Goal: Transaction & Acquisition: Purchase product/service

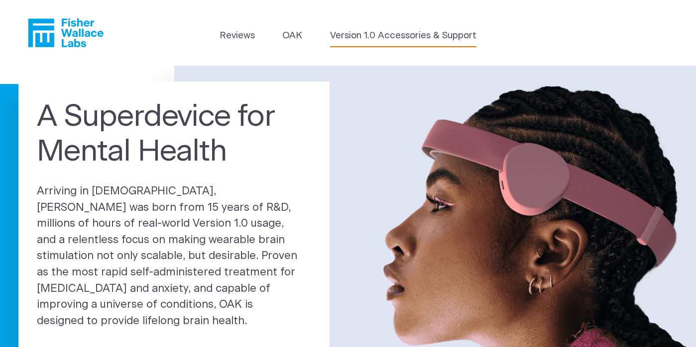
click at [353, 33] on link "Version 1.0 Accessories & Support" at bounding box center [403, 36] width 146 height 14
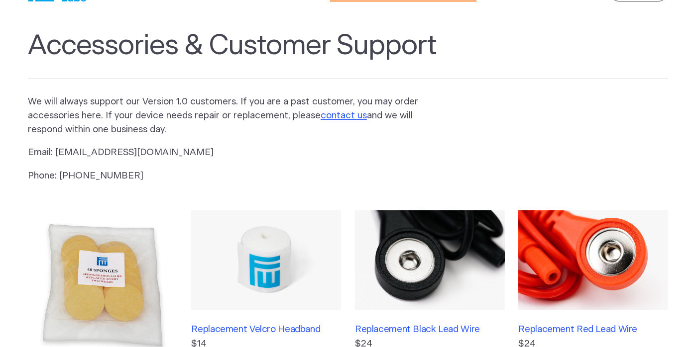
scroll to position [95, 0]
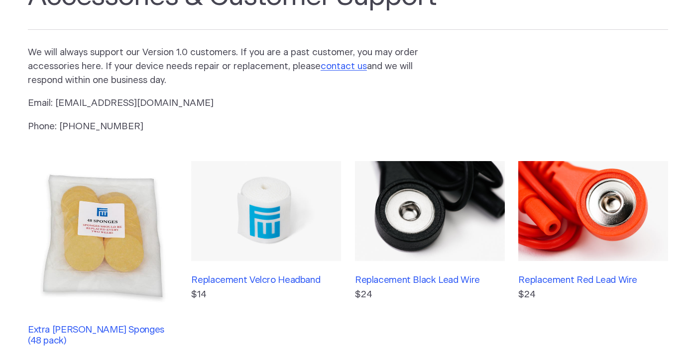
click at [117, 231] on img at bounding box center [103, 236] width 150 height 150
click at [447, 275] on h3 "Replacement Black Lead Wire" at bounding box center [430, 280] width 150 height 11
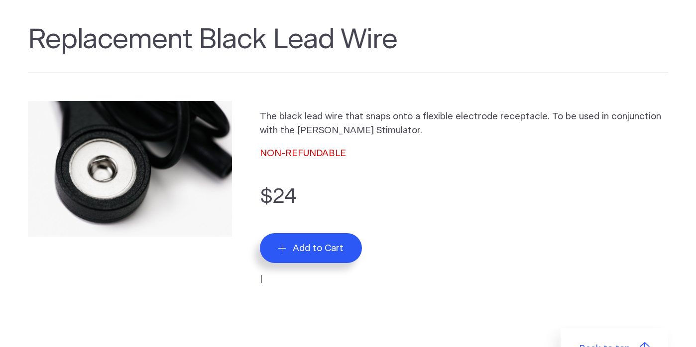
scroll to position [102, 0]
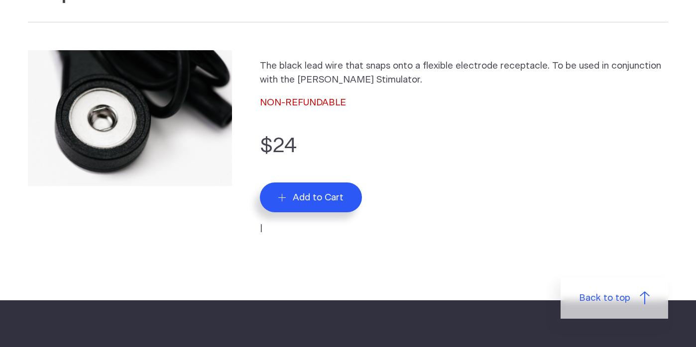
click at [314, 195] on span "Add to Cart" at bounding box center [318, 197] width 51 height 11
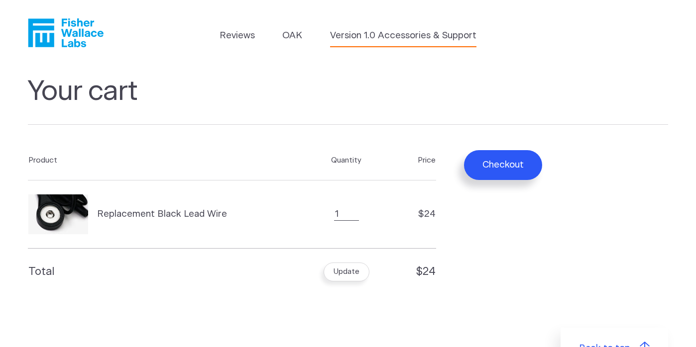
click at [369, 42] on link "Version 1.0 Accessories & Support" at bounding box center [403, 36] width 146 height 14
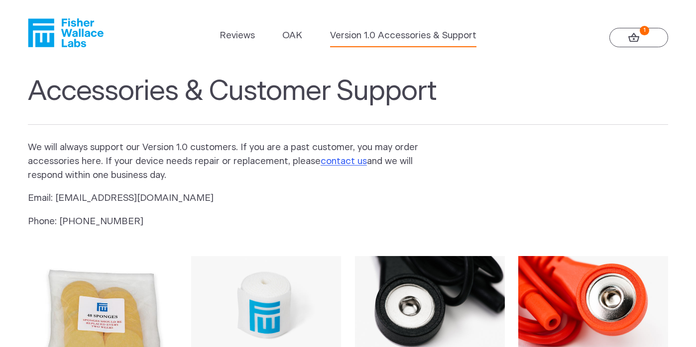
scroll to position [83, 0]
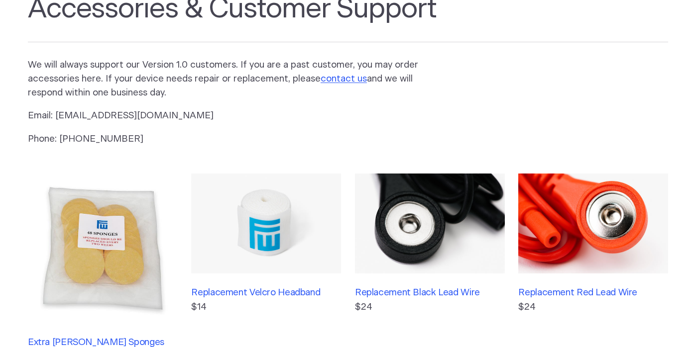
click at [601, 243] on img at bounding box center [593, 224] width 150 height 100
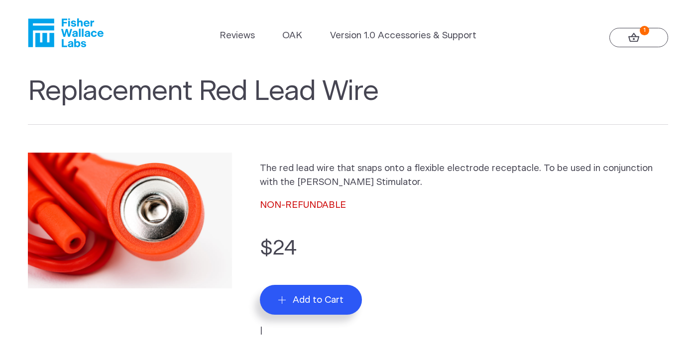
click at [322, 304] on span "Add to Cart" at bounding box center [318, 300] width 51 height 11
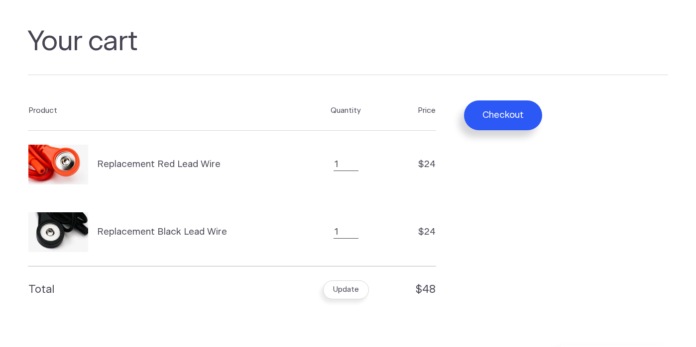
scroll to position [60, 0]
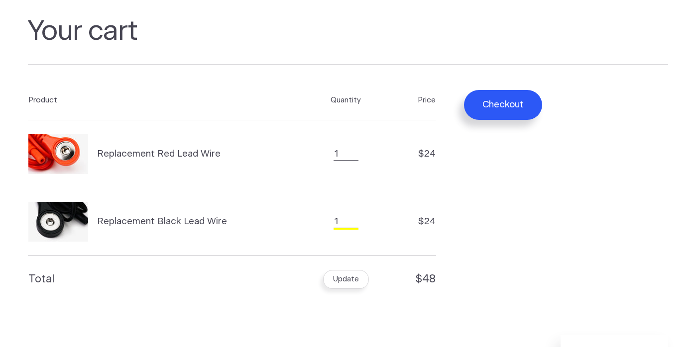
click at [340, 219] on input "1" at bounding box center [345, 221] width 25 height 13
type input "2"
click at [353, 219] on input "2" at bounding box center [345, 221] width 25 height 13
type input "2"
click at [353, 151] on input "2" at bounding box center [345, 154] width 25 height 13
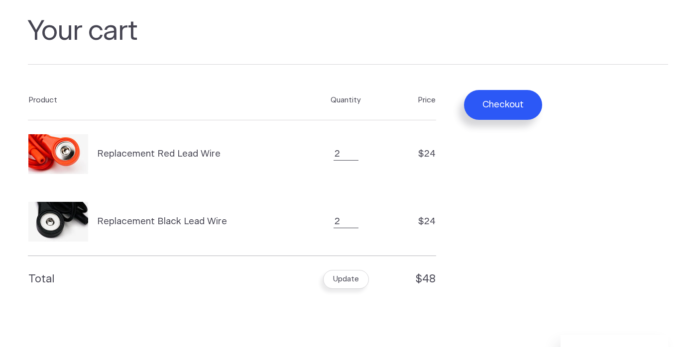
click at [348, 287] on button "Update" at bounding box center [345, 279] width 45 height 19
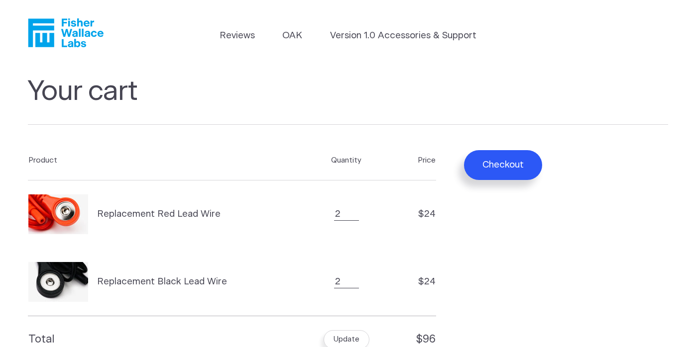
click at [522, 174] on button "Checkout" at bounding box center [503, 165] width 78 height 30
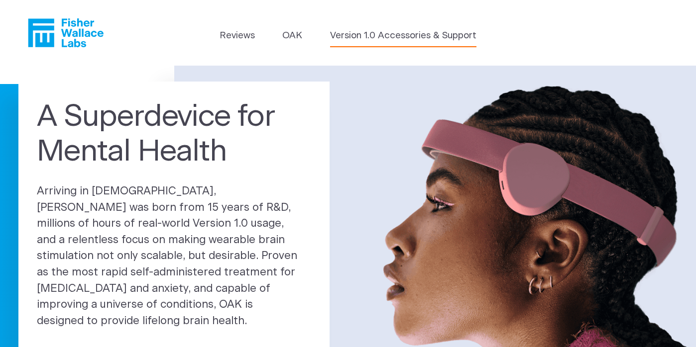
click at [374, 42] on link "Version 1.0 Accessories & Support" at bounding box center [403, 36] width 146 height 14
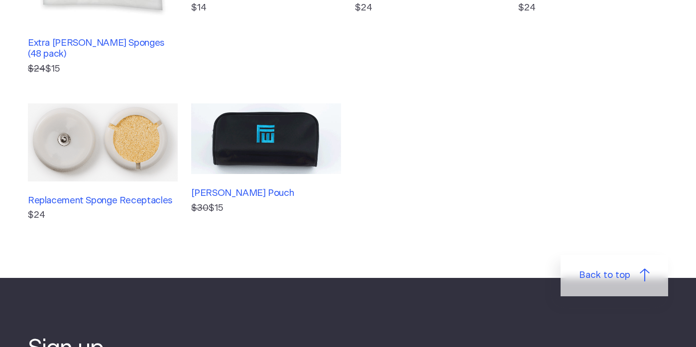
scroll to position [382, 0]
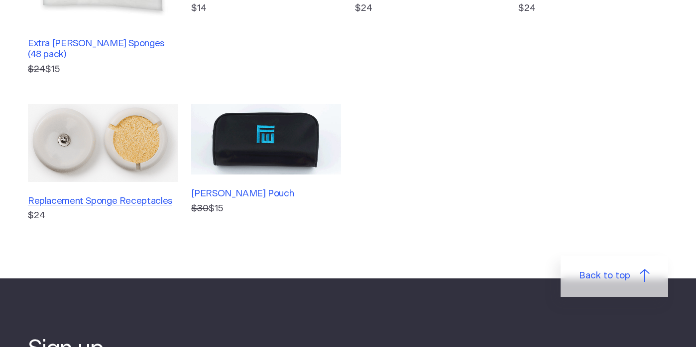
click at [154, 196] on h3 "Replacement Sponge Receptacles" at bounding box center [103, 201] width 150 height 11
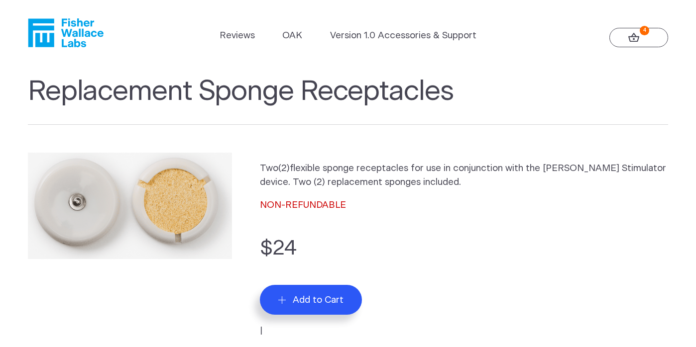
click at [315, 299] on span "Add to Cart" at bounding box center [318, 300] width 51 height 11
click at [313, 294] on button "Add to Cart" at bounding box center [311, 300] width 102 height 30
click at [627, 39] on link "4" at bounding box center [638, 38] width 59 height 20
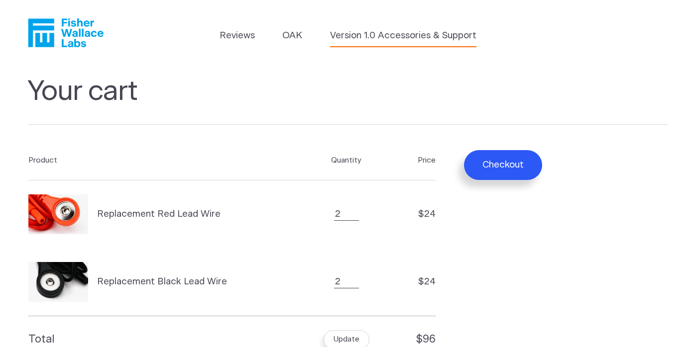
click at [443, 30] on link "Version 1.0 Accessories & Support" at bounding box center [403, 36] width 146 height 14
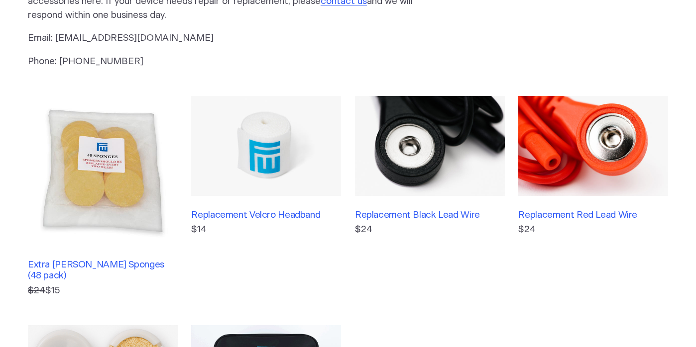
scroll to position [237, 0]
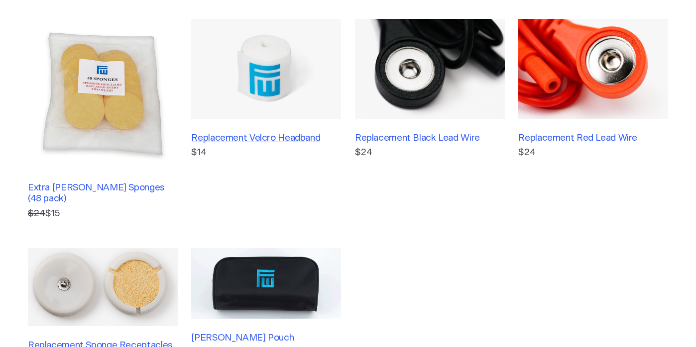
click at [306, 140] on h3 "Replacement Velcro Headband" at bounding box center [266, 138] width 150 height 11
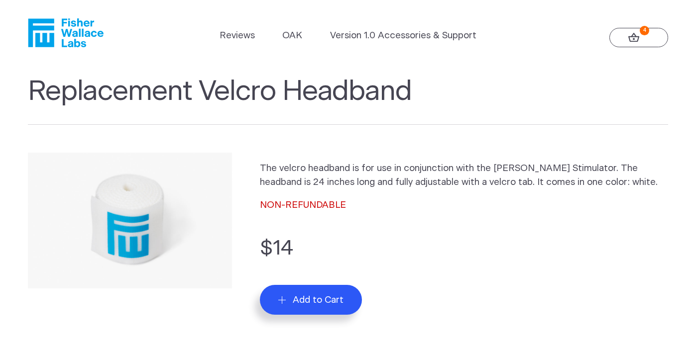
click at [333, 300] on span "Add to Cart" at bounding box center [318, 300] width 51 height 11
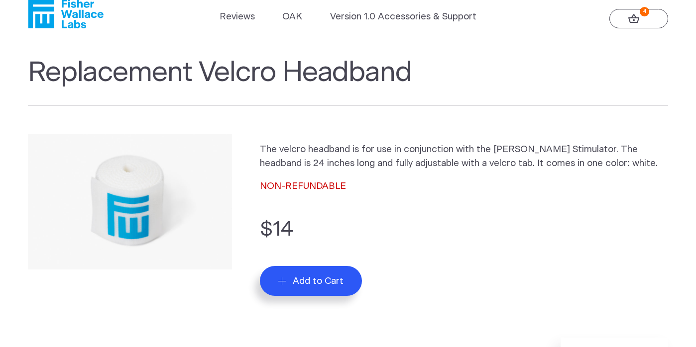
scroll to position [71, 0]
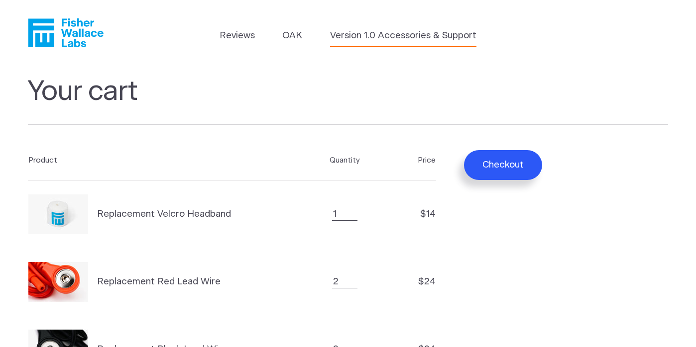
click at [391, 42] on link "Version 1.0 Accessories & Support" at bounding box center [403, 36] width 146 height 14
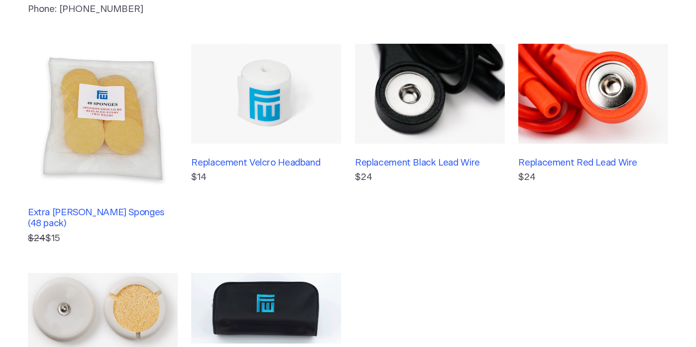
scroll to position [281, 0]
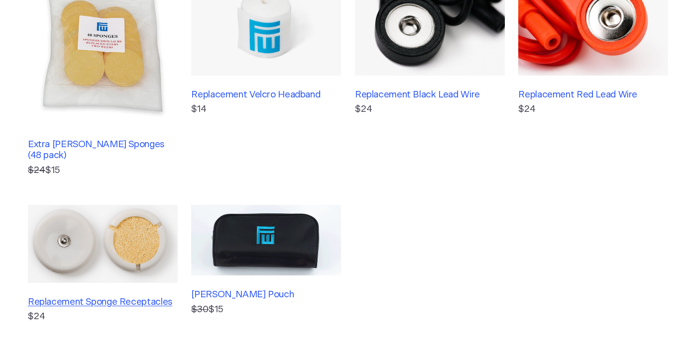
click at [146, 298] on h3 "Replacement Sponge Receptacles" at bounding box center [103, 302] width 150 height 11
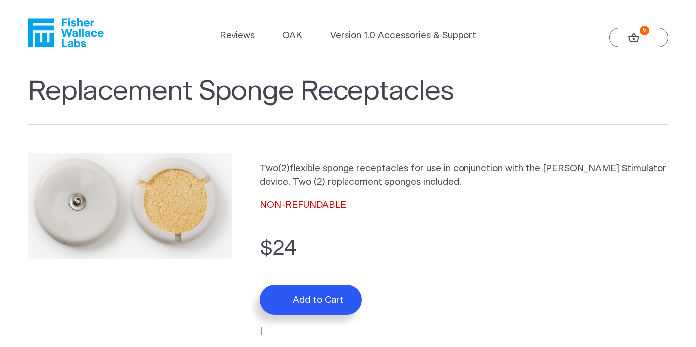
click at [318, 300] on span "Add to Cart" at bounding box center [318, 300] width 51 height 11
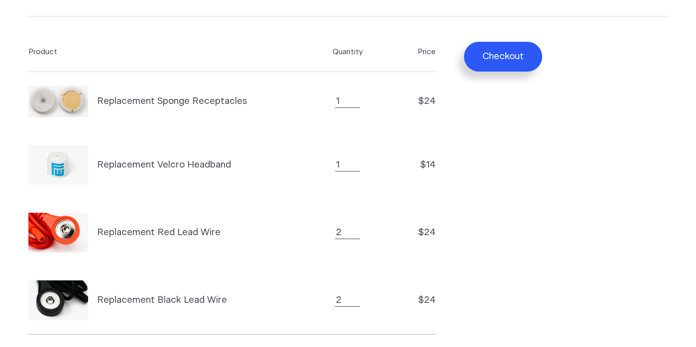
scroll to position [6, 0]
